Goal: Task Accomplishment & Management: Use online tool/utility

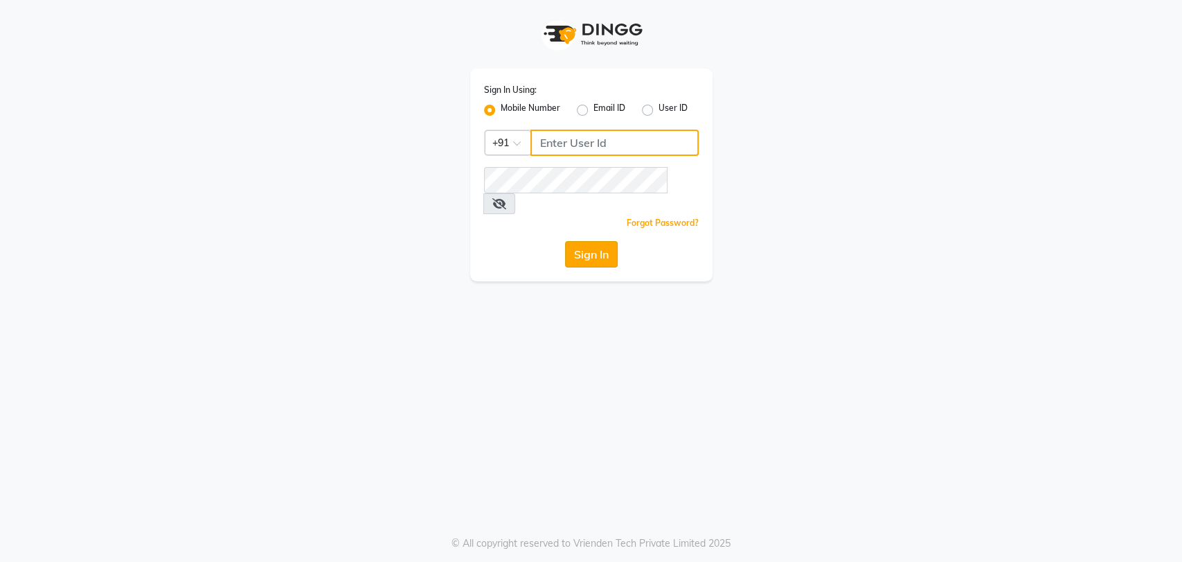
type input "8082793385"
click at [583, 241] on button "Sign In" at bounding box center [591, 254] width 53 height 26
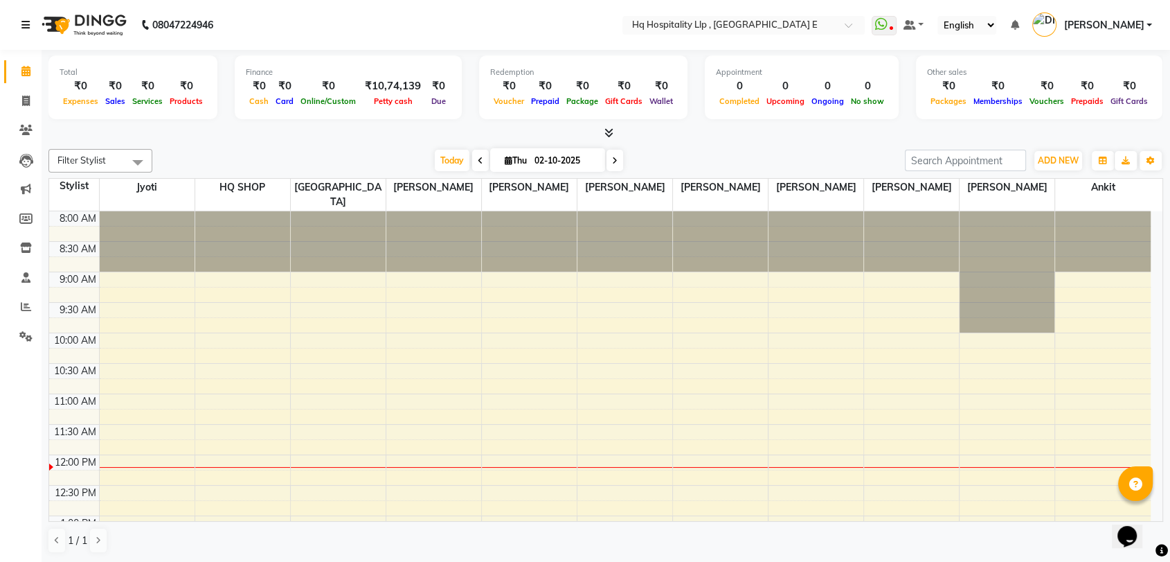
click at [24, 26] on icon at bounding box center [25, 25] width 8 height 10
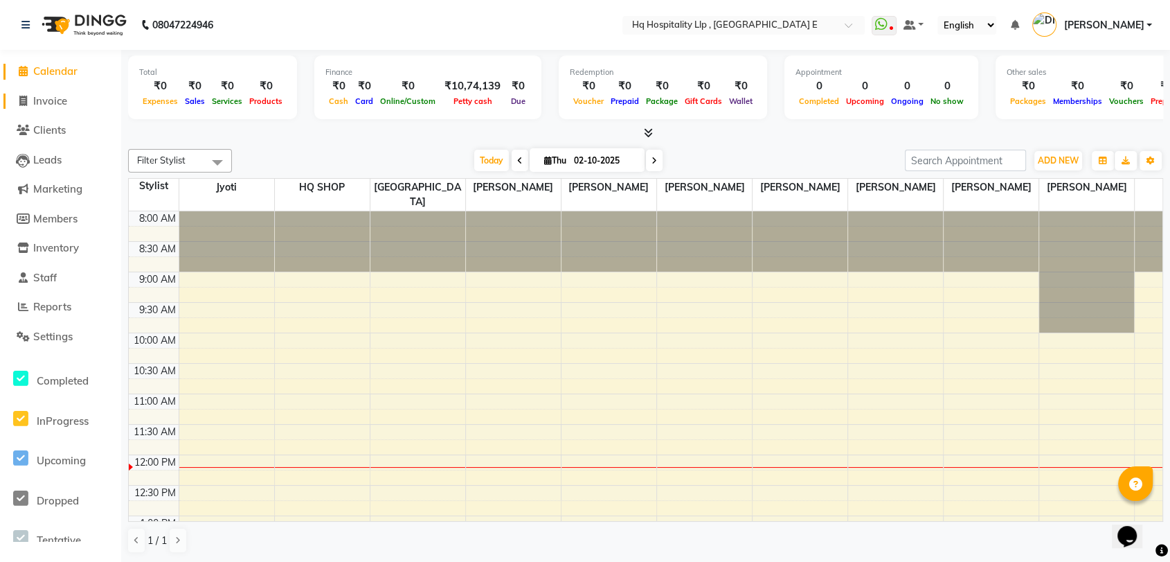
click at [35, 101] on span "Invoice" at bounding box center [50, 100] width 34 height 13
select select "service"
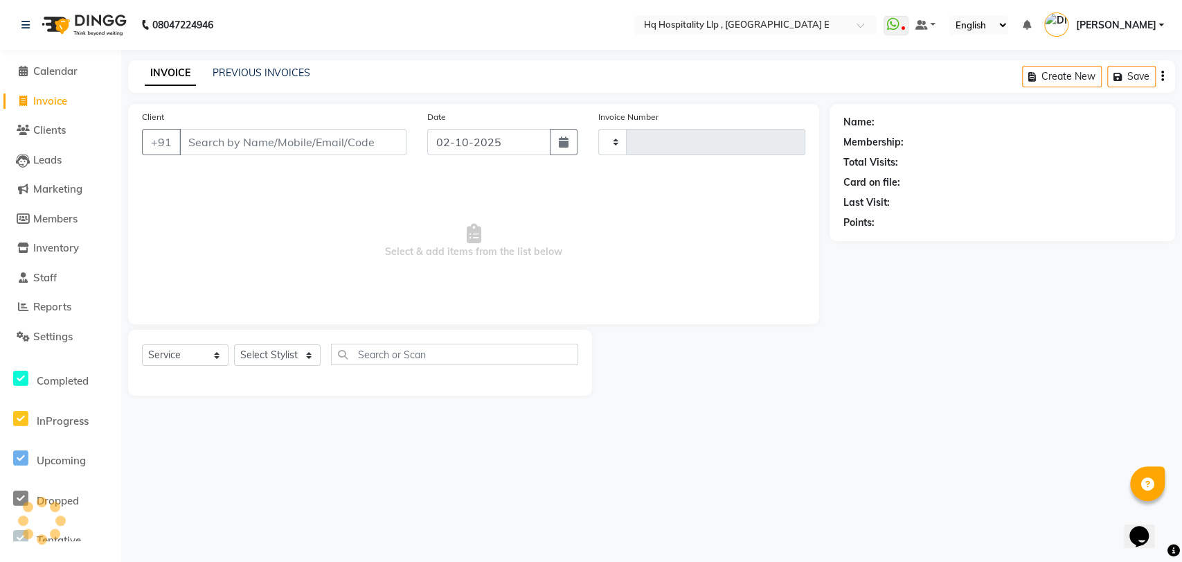
type input "1021"
select select "5407"
click at [33, 127] on span "Clients" at bounding box center [49, 129] width 33 height 13
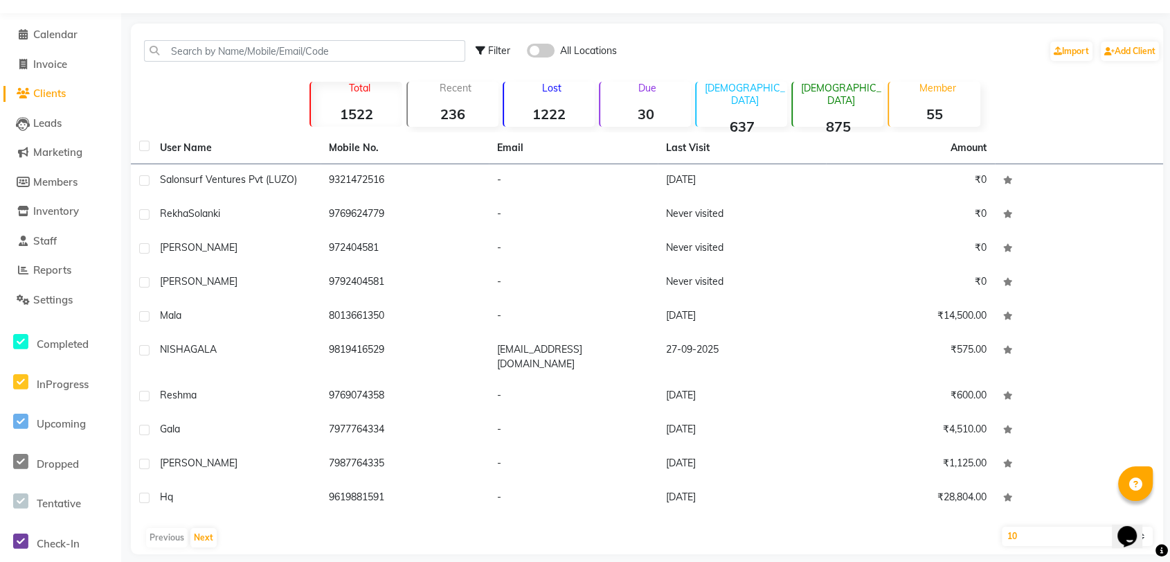
scroll to position [38, 0]
